Goal: Transaction & Acquisition: Purchase product/service

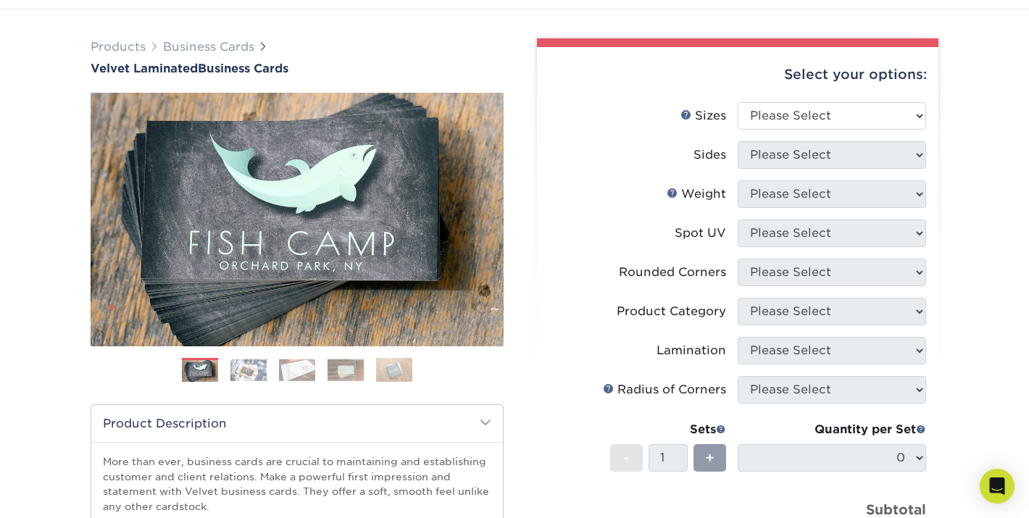
scroll to position [50, 0]
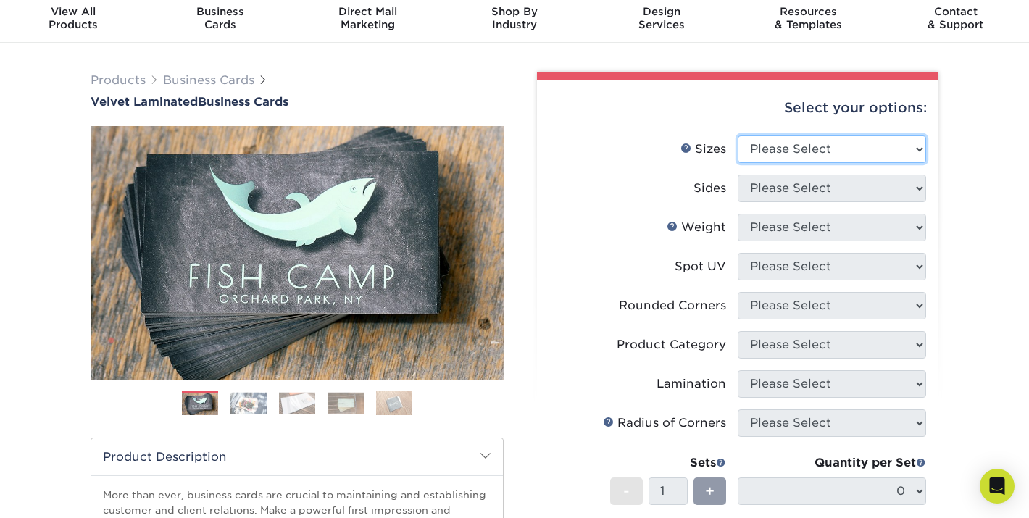
click at [840, 144] on select "Please Select 1.5" x 3.5" - Mini 1.75" x 3.5" - Mini 2" x 2" - Square 2" x 3" -…" at bounding box center [832, 150] width 188 height 28
select select "2.00x3.50"
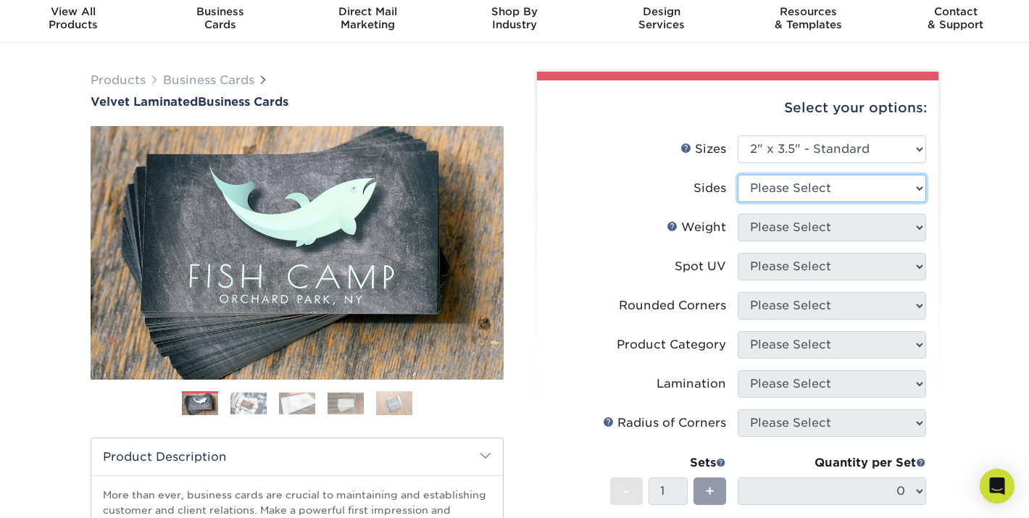
select select "13abbda7-1d64-4f25-8bb2-c179b224825d"
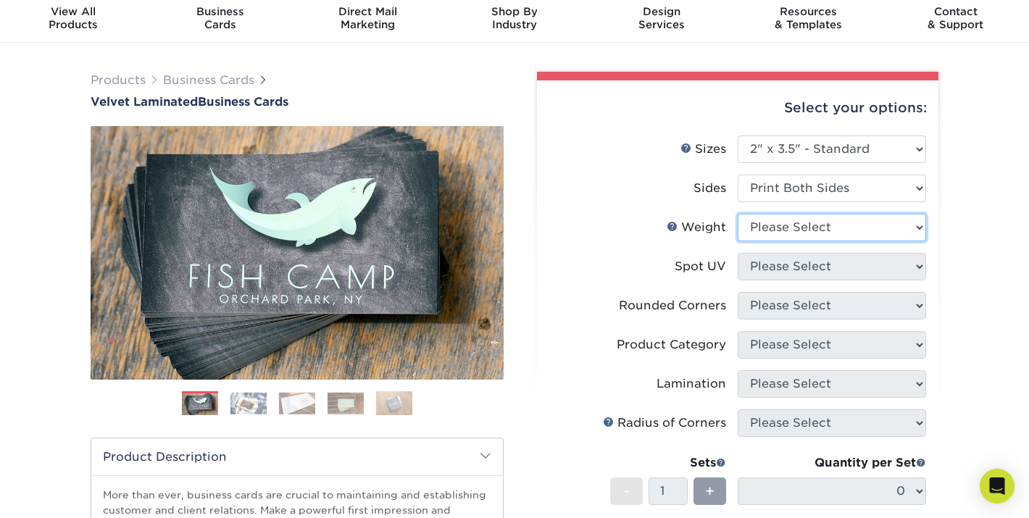
click at [832, 222] on select "Please Select 16PT" at bounding box center [832, 228] width 188 height 28
select select "16PT"
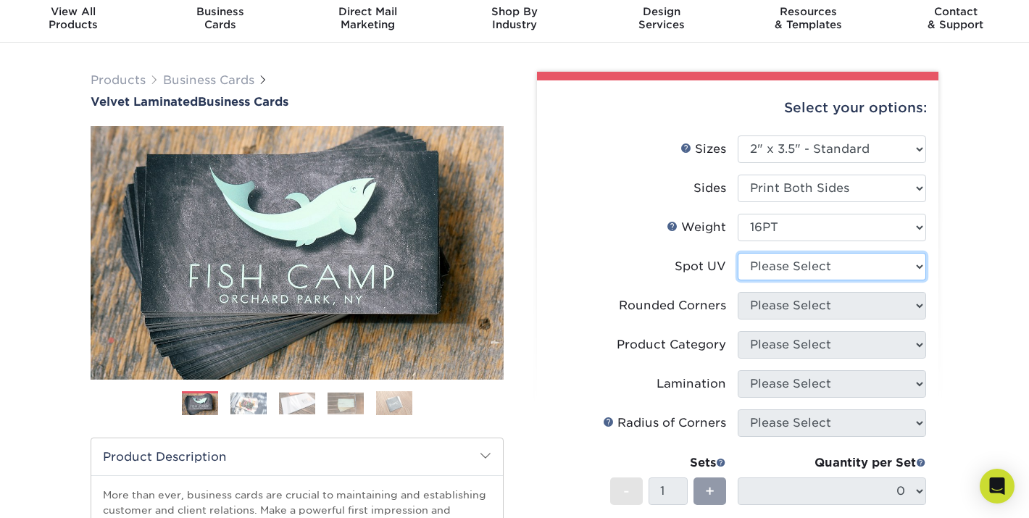
click at [828, 272] on select "Please Select No Spot UV Front and Back (Both Sides) Front Only Back Only" at bounding box center [832, 267] width 188 height 28
select select "3"
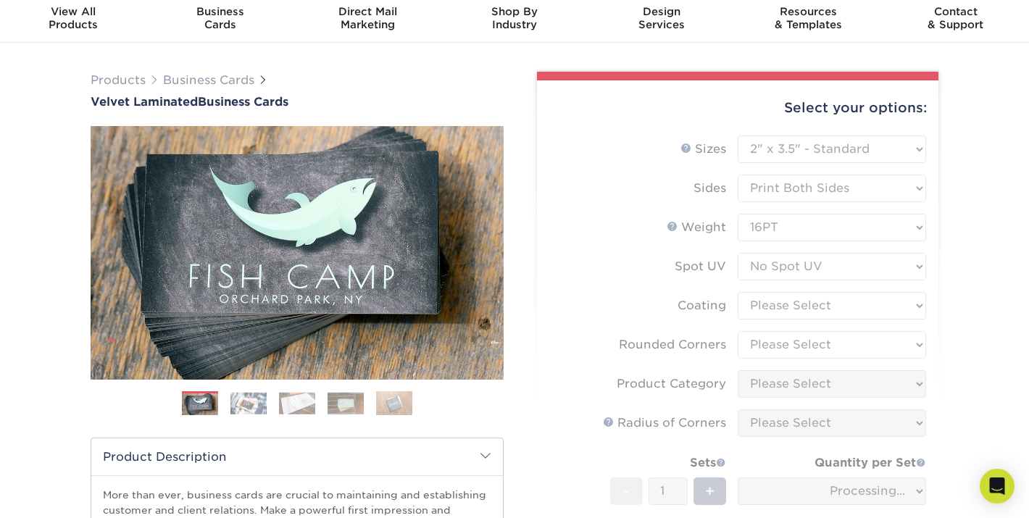
click at [825, 299] on form "Sizes Help Sizes Please Select 1.5" x 3.5" - Mini 1.75" x 3.5" - Mini 2" x 2" -…" at bounding box center [738, 377] width 378 height 482
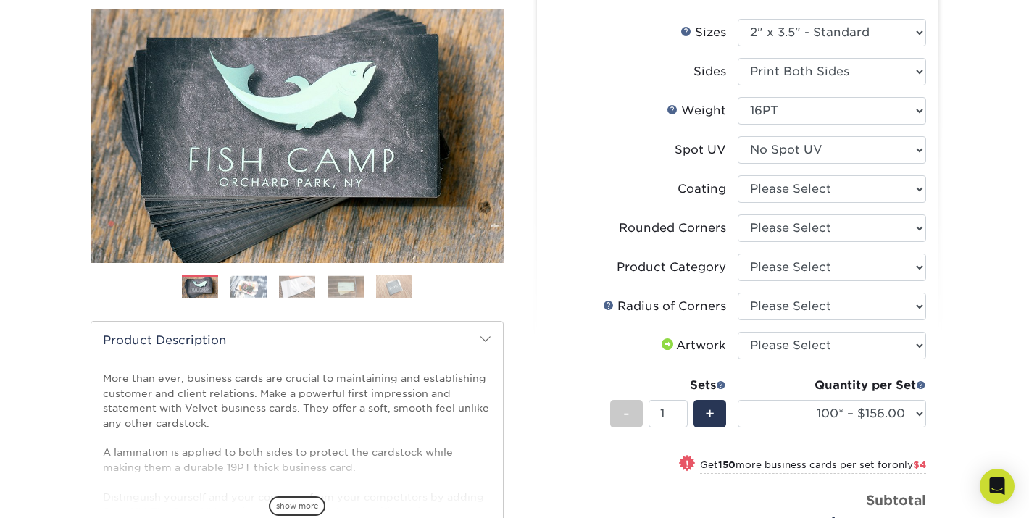
scroll to position [157, 0]
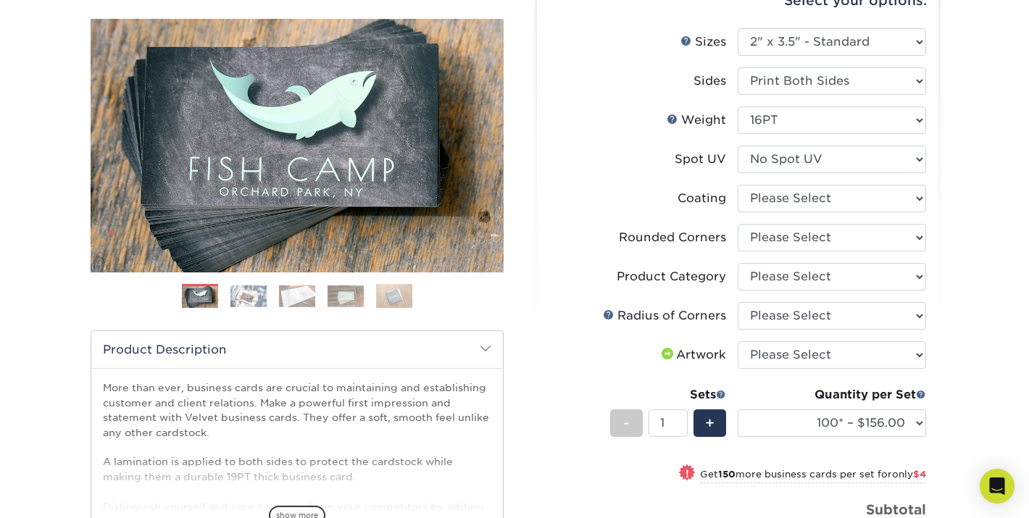
click at [257, 292] on img at bounding box center [248, 296] width 36 height 22
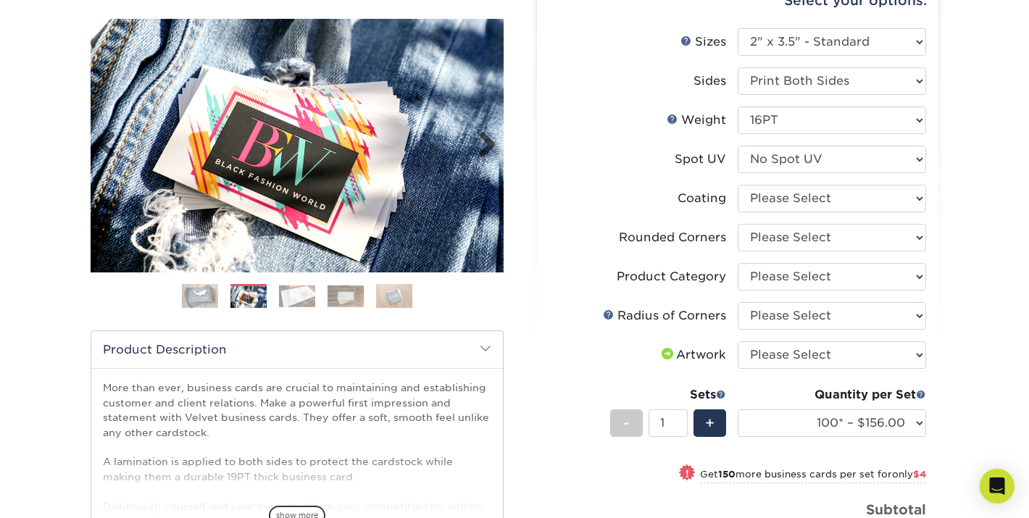
click at [487, 116] on img at bounding box center [297, 146] width 413 height 254
click at [488, 136] on link "Next" at bounding box center [481, 145] width 29 height 29
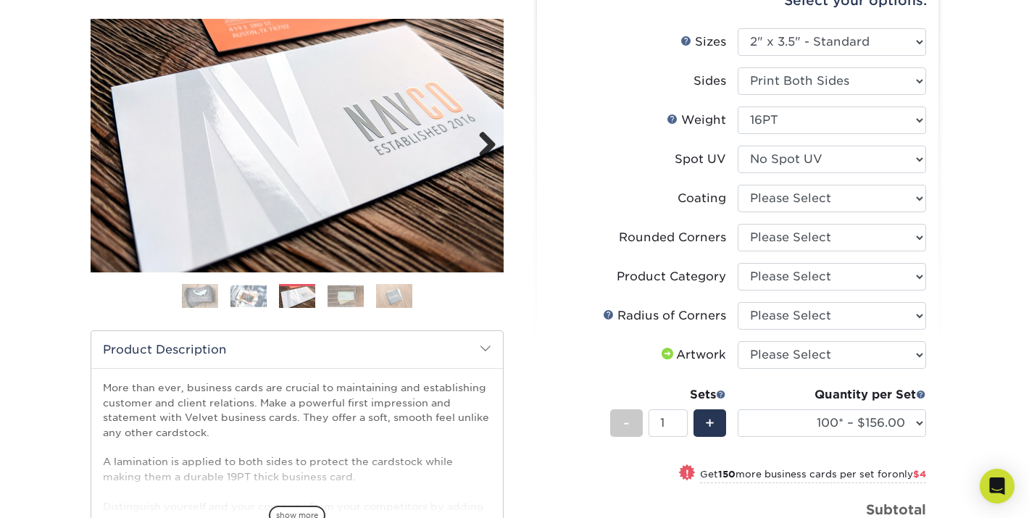
click at [488, 136] on link "Next" at bounding box center [481, 145] width 29 height 29
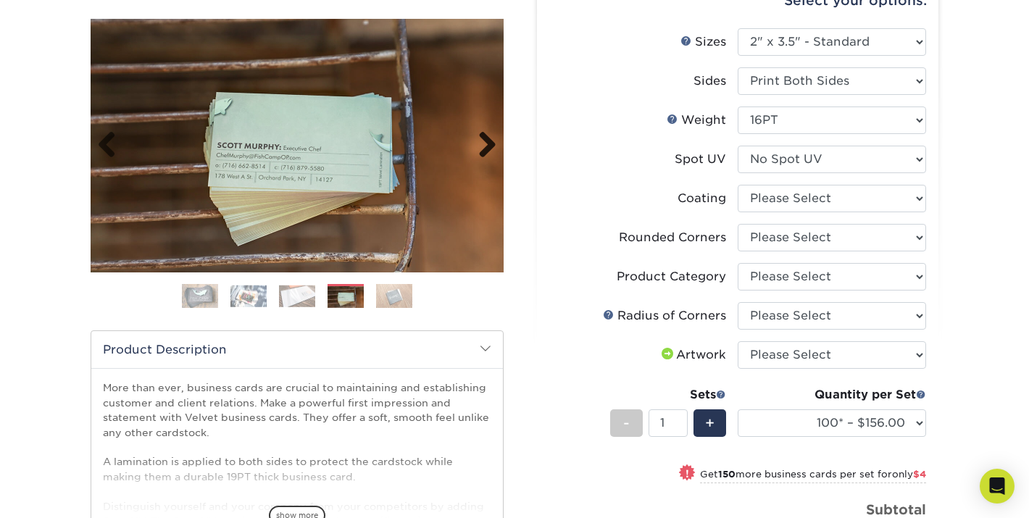
click at [488, 136] on link "Next" at bounding box center [481, 145] width 29 height 29
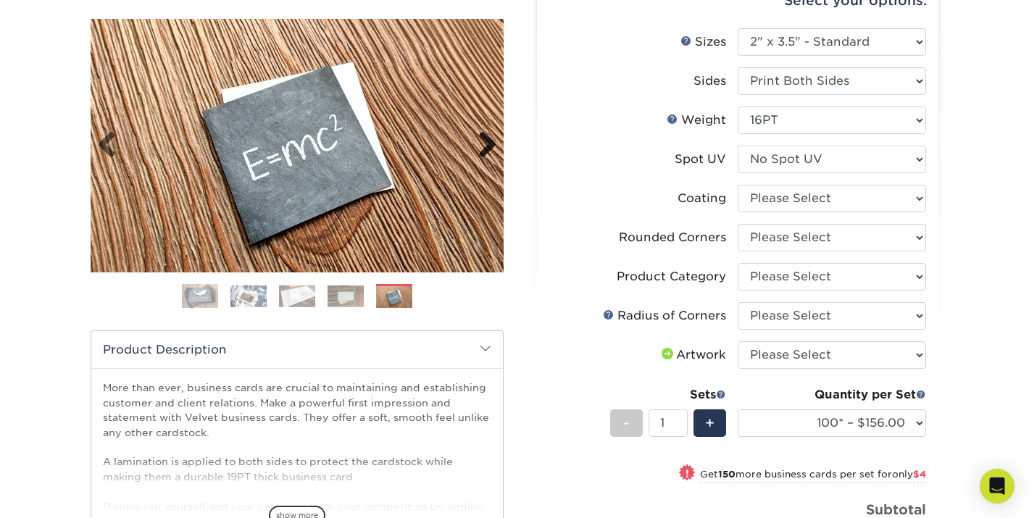
click at [488, 136] on link "Next" at bounding box center [481, 145] width 29 height 29
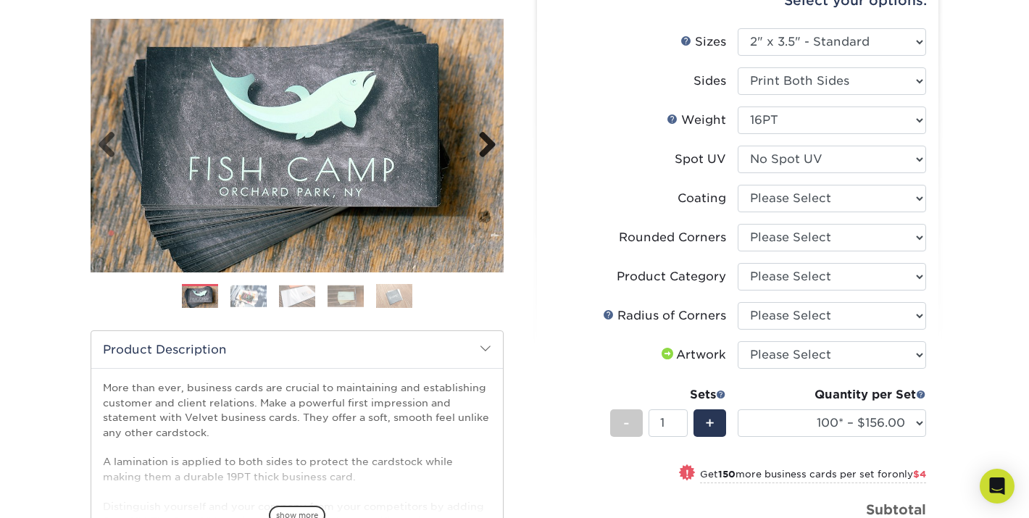
click at [488, 136] on link "Next" at bounding box center [481, 145] width 29 height 29
